Goal: Task Accomplishment & Management: Complete application form

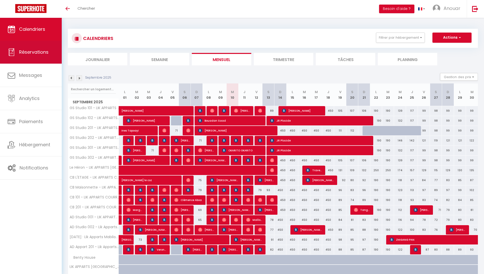
click at [45, 61] on link "Réservations" at bounding box center [31, 52] width 62 height 23
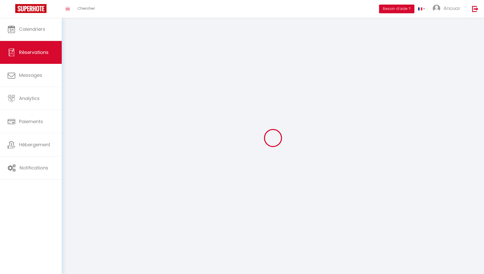
select select "not_confirmed"
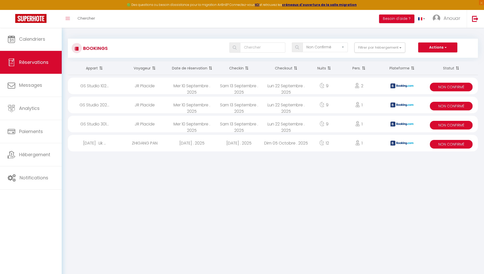
click at [236, 143] on div "Mar 23 Septembre . 2025" at bounding box center [239, 143] width 47 height 17
select select "KO"
select select "0"
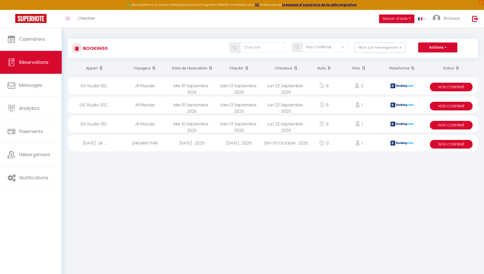
select select "1"
select select
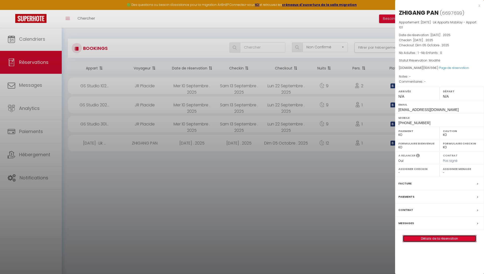
drag, startPoint x: 427, startPoint y: 240, endPoint x: 382, endPoint y: 220, distance: 48.8
click at [427, 239] on link "Détails de la réservation" at bounding box center [439, 238] width 73 height 7
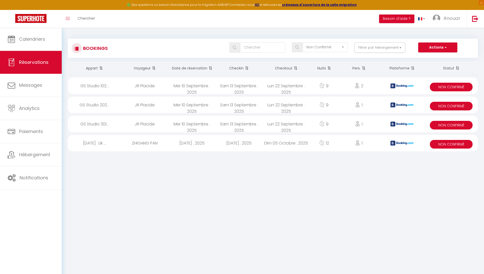
click at [297, 128] on div "Lun 22 Septembre . 2025" at bounding box center [286, 124] width 47 height 17
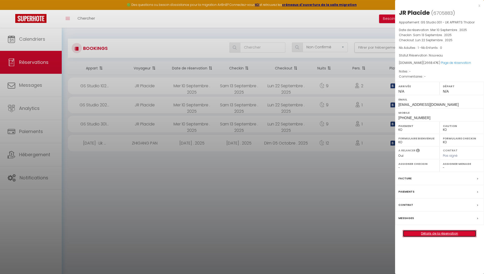
click at [447, 232] on link "Détails de la réservation" at bounding box center [439, 233] width 73 height 7
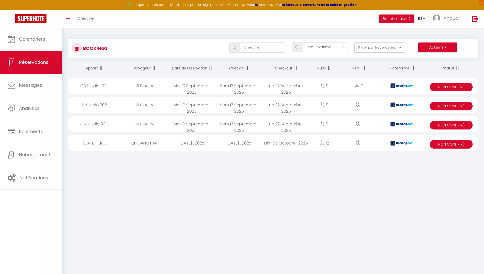
click at [314, 106] on div "9" at bounding box center [324, 105] width 29 height 17
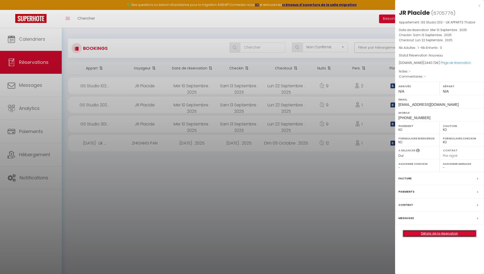
drag, startPoint x: 463, startPoint y: 235, endPoint x: 446, endPoint y: 230, distance: 17.1
click at [462, 235] on link "Détails de la réservation" at bounding box center [439, 233] width 73 height 7
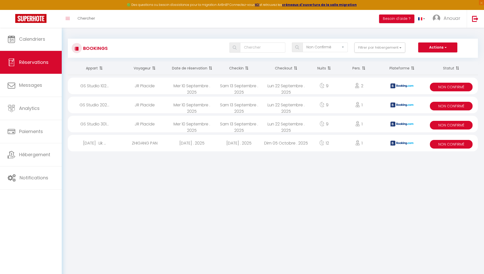
click at [265, 92] on div "Lun 22 Septembre . 2025" at bounding box center [286, 86] width 47 height 17
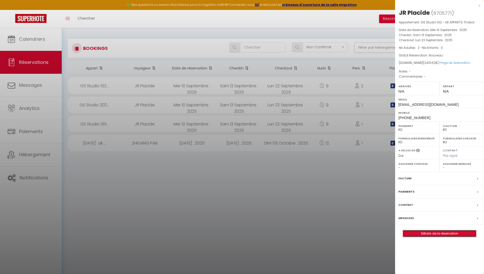
click at [433, 234] on link "Détails de la réservation" at bounding box center [439, 233] width 73 height 7
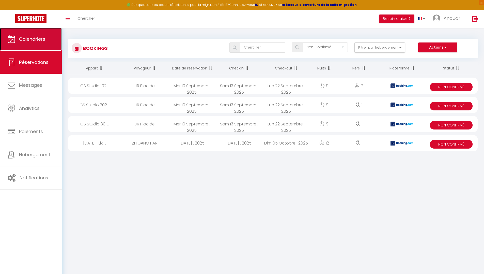
click at [35, 44] on link "Calendriers" at bounding box center [31, 39] width 62 height 23
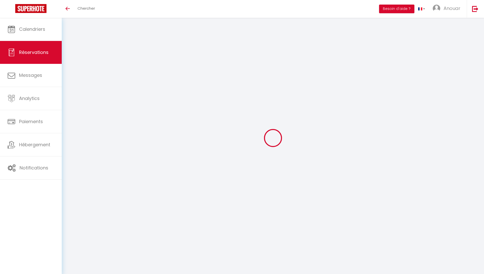
select select
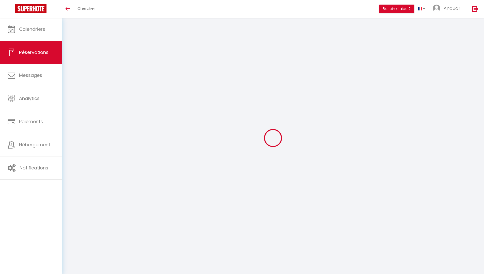
type input "ZHIGANG"
type input "PAN"
type input "[EMAIL_ADDRESS][DOMAIN_NAME]"
type input "[PHONE_NUMBER]"
type input "."
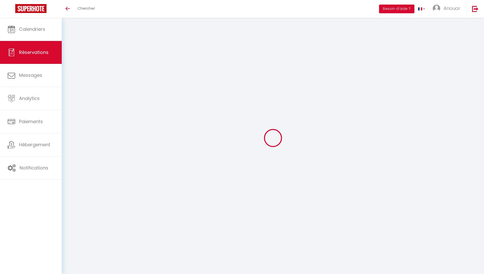
select select "CN"
type input "186.35"
select select "14387"
select select "2"
select select
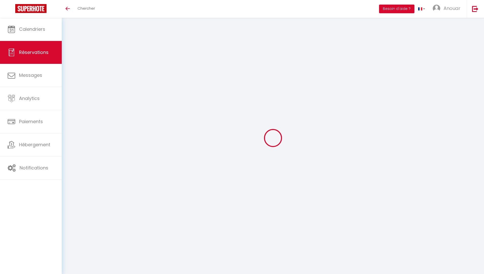
select select
type input "1"
select select "10"
select select
type input "1096.2"
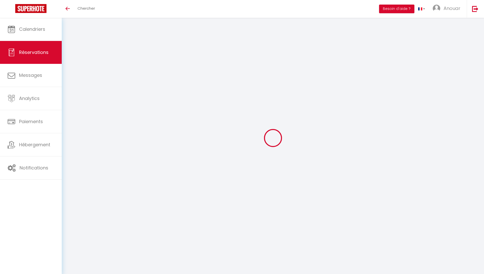
checkbox input "false"
type input "1106.56"
select select "2"
type input "0"
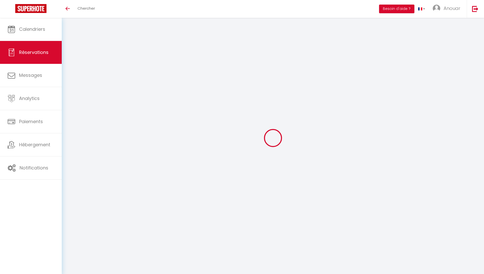
type input "0"
select select
select select "14"
checkbox input "false"
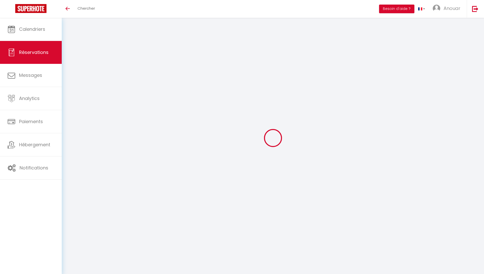
select select
checkbox input "false"
select select
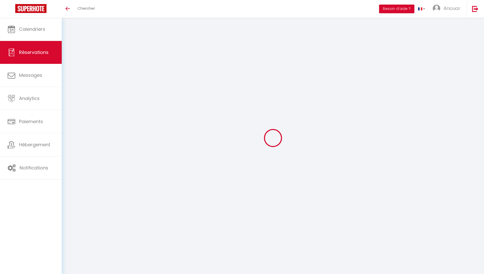
checkbox input "false"
select select
checkbox input "false"
type input "10.36"
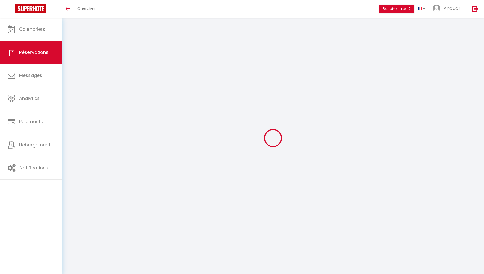
select select
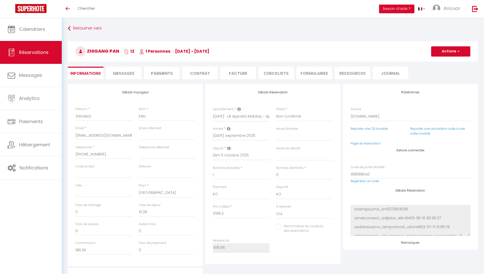
checkbox input "false"
select select
click at [371, 144] on link "Page de réservation" at bounding box center [366, 143] width 30 height 4
click at [363, 126] on link "Reporter une CB invalide" at bounding box center [369, 128] width 37 height 4
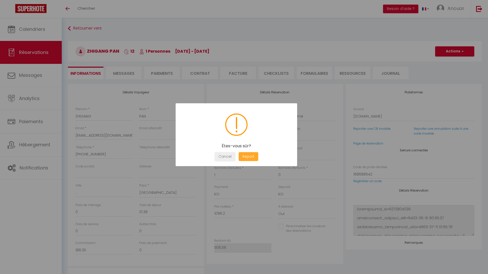
click at [253, 158] on button "Report" at bounding box center [249, 156] width 20 height 9
click at [240, 155] on button "OK" at bounding box center [236, 156] width 13 height 9
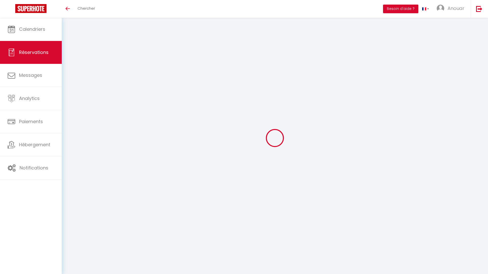
select select
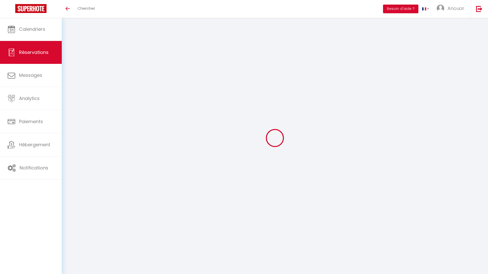
select select
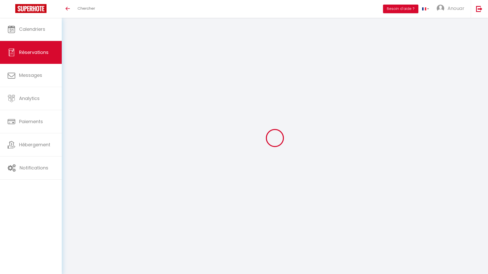
checkbox input "false"
select select
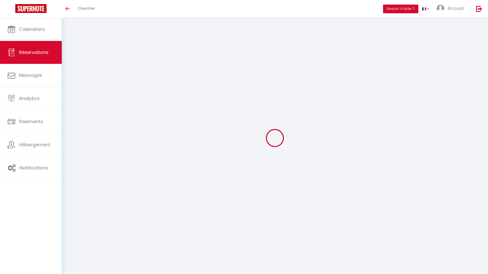
select select
checkbox input "false"
select select
type input "JR"
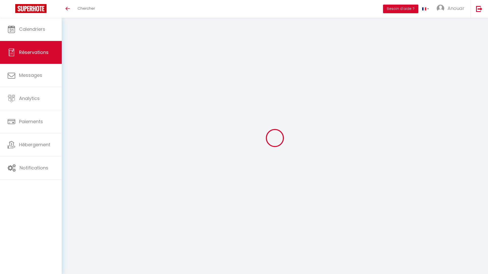
type input "Placide"
type input "jplaci.574986@guest.booking.com"
type input "[PHONE_NUMBER]"
type input "10413"
type input "Mpasa"
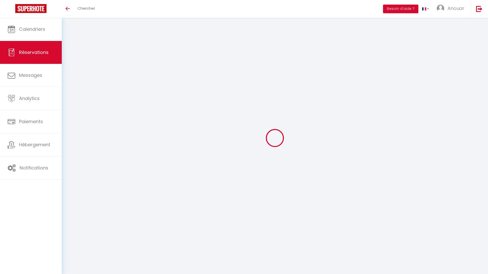
type input "[GEOGRAPHIC_DATA]"
select select "CD"
type input "448.97"
select select "5838"
select select "2"
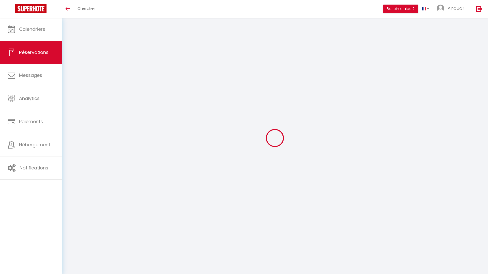
select select
type input "1"
select select "10"
select select
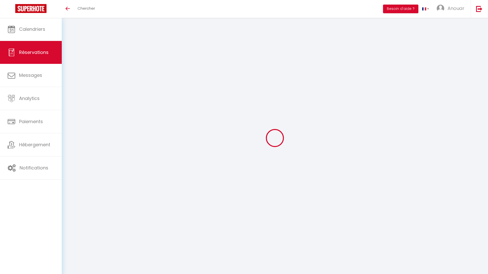
type input "2641"
checkbox input "false"
type input "2668.47"
select select "2"
type input "0"
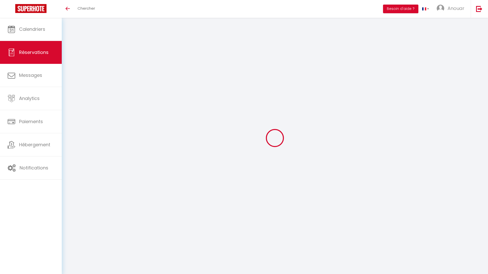
type input "0"
select select
select select "14"
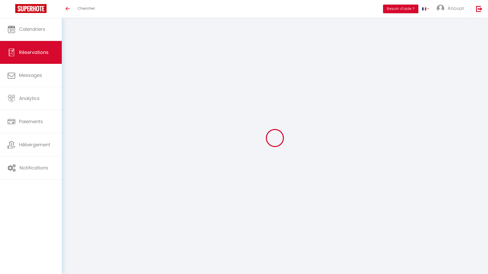
checkbox input "false"
select select
checkbox input "false"
select select
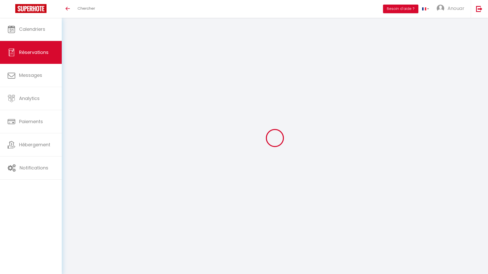
select select
checkbox input "false"
select select
checkbox input "false"
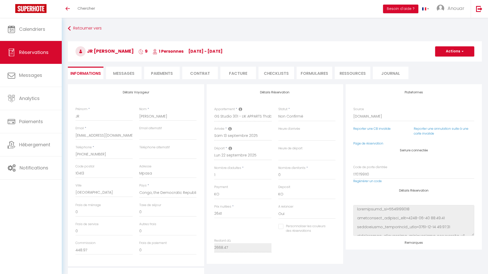
type input "27.47"
select select
checkbox input "false"
select select
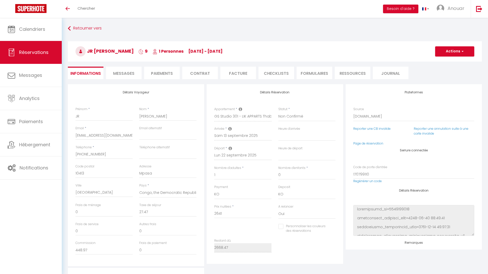
select select
click at [358, 143] on link "Page de réservation" at bounding box center [366, 143] width 30 height 4
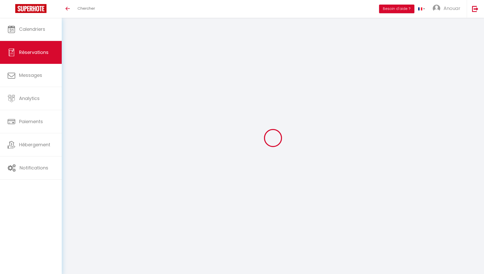
select select
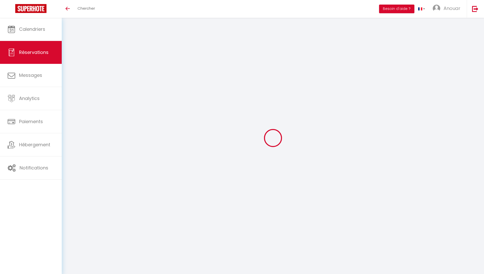
type input "JR"
type input "Placide"
type input "jplaci.677240@guest.booking.com"
type input "+243850069332"
type input "10413"
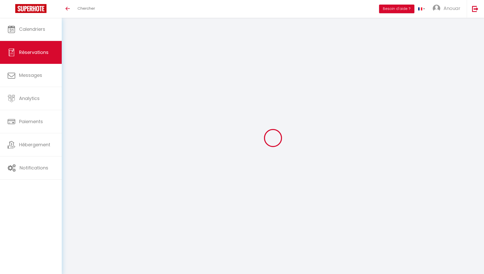
type input "Mpasa"
type input "Kinshasa"
select select "CD"
type input "410.65"
select select "5833"
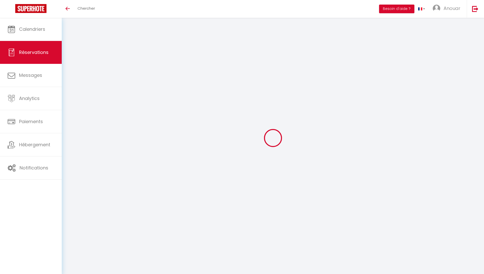
select select "2"
select select
type input "1"
select select "10"
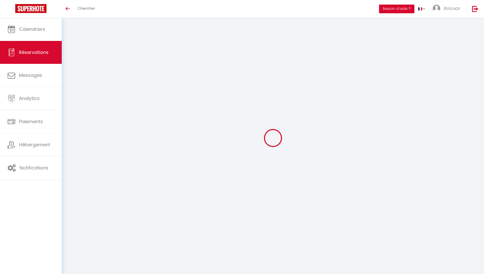
select select
type input "2415.6"
checkbox input "false"
type input "2440.72"
select select "2"
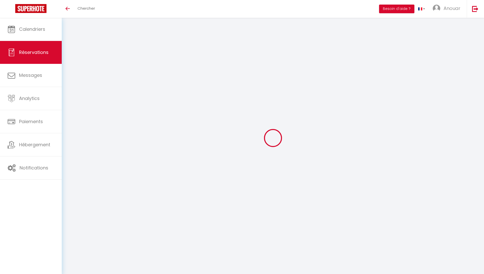
type input "0"
select select
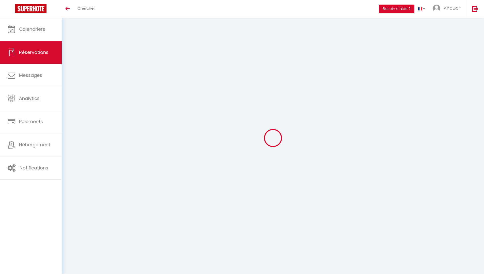
select select "14"
checkbox input "false"
select select
checkbox input "false"
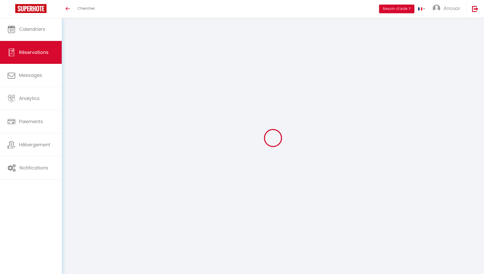
select select
checkbox input "false"
type input "25.12"
select select
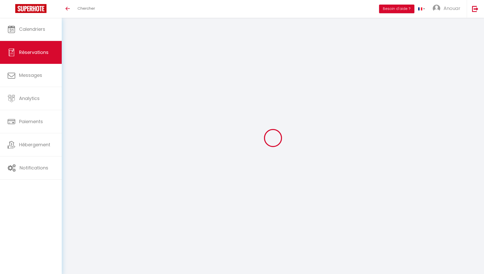
select select
checkbox input "false"
select select
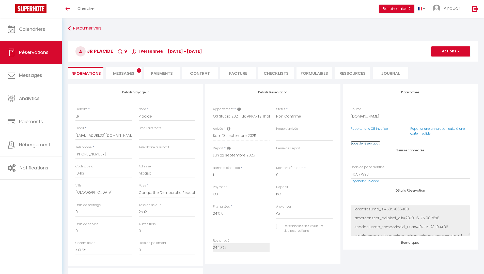
click at [368, 141] on link "Page de réservation" at bounding box center [366, 143] width 30 height 4
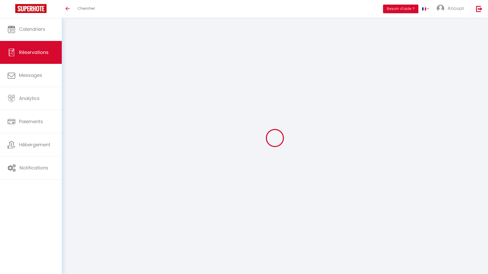
select select
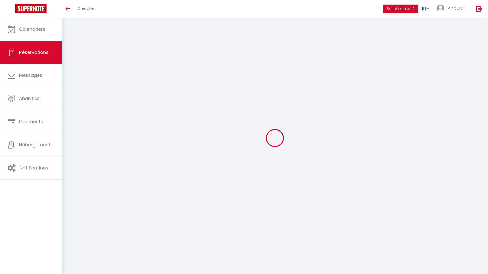
type input "JR"
type input "Placide"
type input "[EMAIL_ADDRESS][DOMAIN_NAME]"
type input "[PHONE_NUMBER]"
type input "10413"
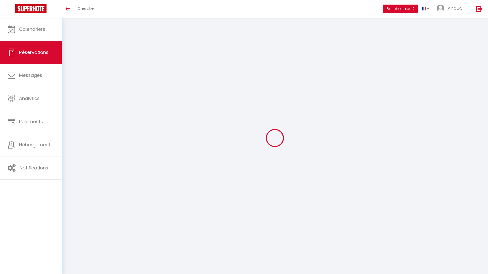
type input "Mpasa"
type input "[GEOGRAPHIC_DATA]"
select select "CD"
type input "404.07"
select select "5832"
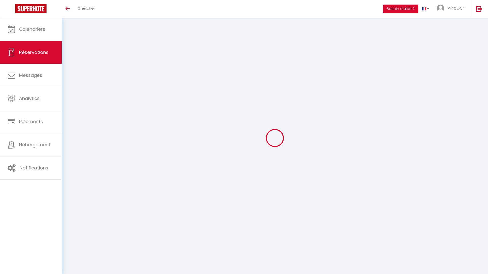
select select "2"
select select
type input "2"
select select "10"
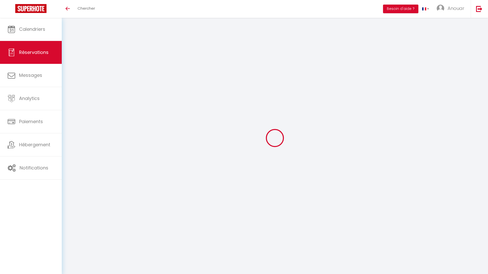
select select
type input "2376.9"
checkbox input "false"
type input "2401.62"
select select "2"
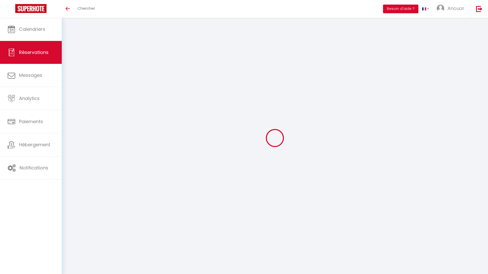
type input "0"
select select
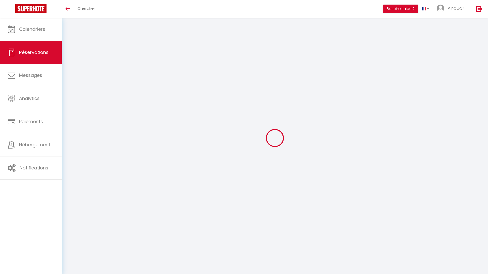
select select "14"
checkbox input "false"
select select
checkbox input "false"
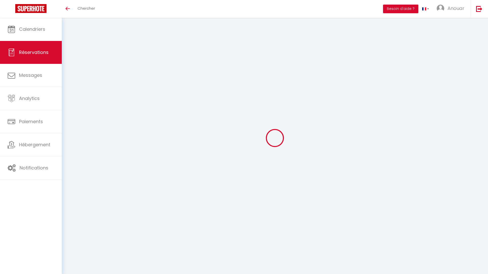
select select
checkbox input "false"
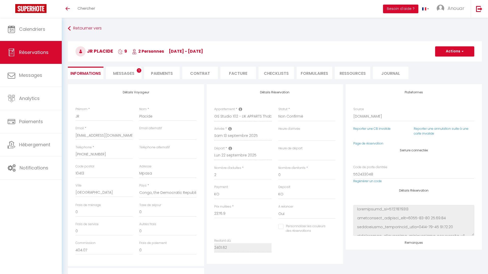
type input "24.72"
select select
checkbox input "false"
select select
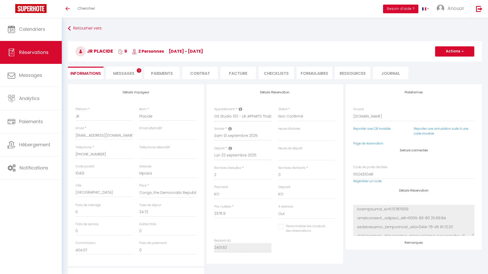
select select
click at [362, 145] on link "Page de réservation" at bounding box center [366, 143] width 30 height 4
